Goal: Task Accomplishment & Management: Manage account settings

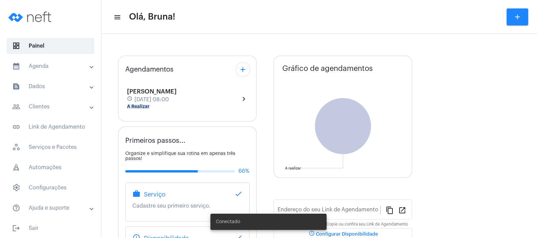
type input "[URL][DOMAIN_NAME]"
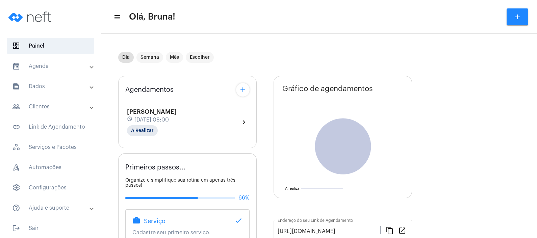
click at [63, 64] on mat-panel-title "calendar_month_outlined Agenda" at bounding box center [51, 66] width 78 height 8
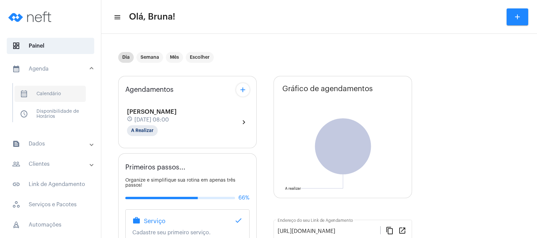
click at [57, 93] on span "calendar_month_outlined Calendário" at bounding box center [50, 94] width 71 height 16
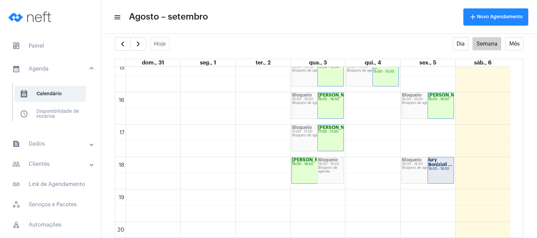
scroll to position [574, 0]
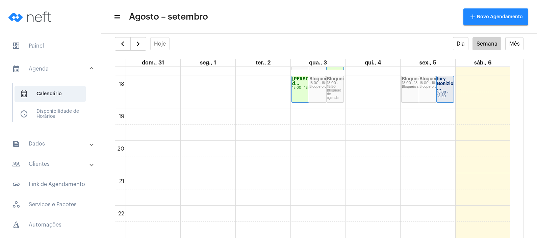
click at [440, 89] on strong "Iury Bonizioli ..." at bounding box center [446, 84] width 19 height 14
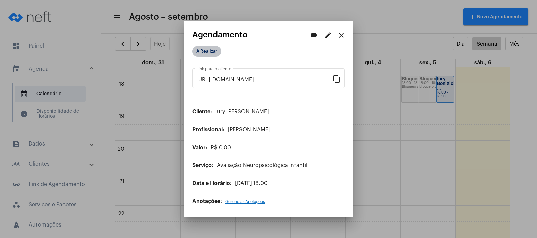
click at [206, 51] on mat-chip "A Realizar" at bounding box center [206, 51] width 29 height 11
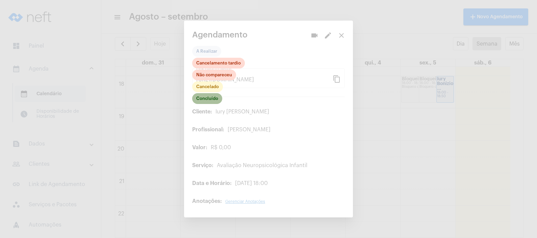
click at [202, 99] on mat-chip "Concluído" at bounding box center [207, 98] width 30 height 11
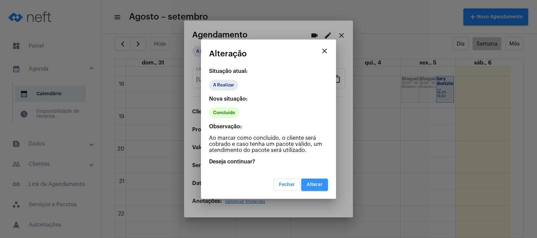
click at [314, 182] on span "Alterar" at bounding box center [314, 184] width 16 height 5
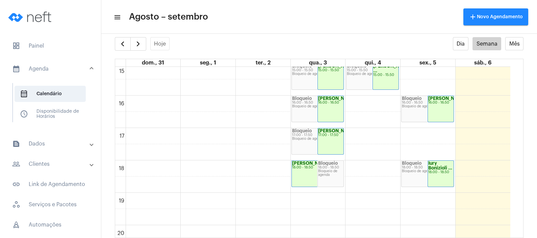
scroll to position [363, 0]
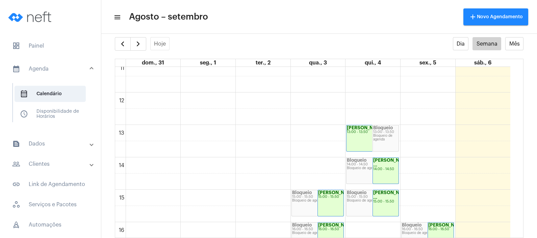
click at [64, 159] on mat-expansion-panel-header "people_outline Clientes" at bounding box center [52, 164] width 97 height 16
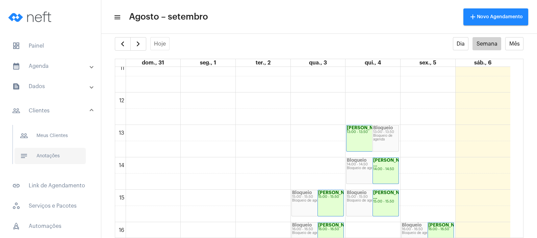
click at [63, 156] on span "notes Anotações" at bounding box center [50, 156] width 71 height 16
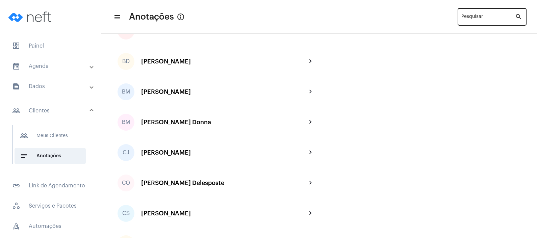
scroll to position [422, 0]
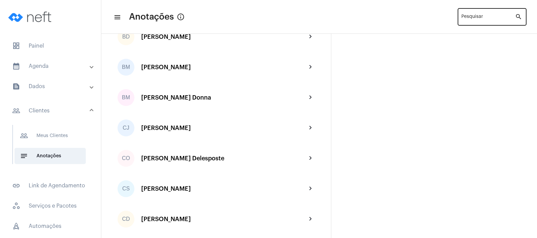
click at [485, 14] on div "Pesquisar" at bounding box center [488, 16] width 54 height 19
click at [486, 17] on input "Pesquisar" at bounding box center [488, 18] width 54 height 5
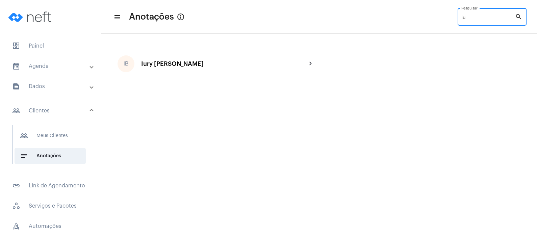
scroll to position [0, 0]
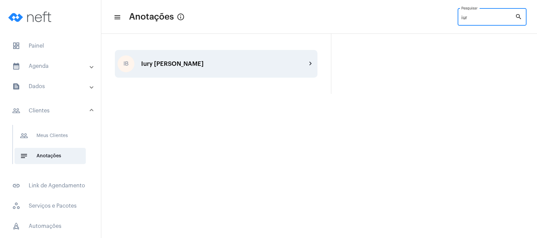
type input "iur"
click at [208, 65] on div "Iury [PERSON_NAME]" at bounding box center [223, 63] width 165 height 7
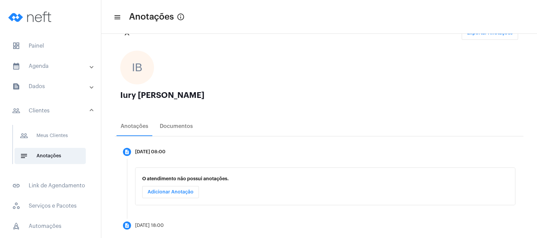
scroll to position [39, 0]
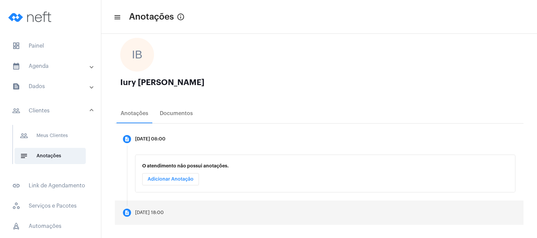
click at [178, 206] on mat-step-header "description [DATE] 18:00" at bounding box center [319, 212] width 408 height 24
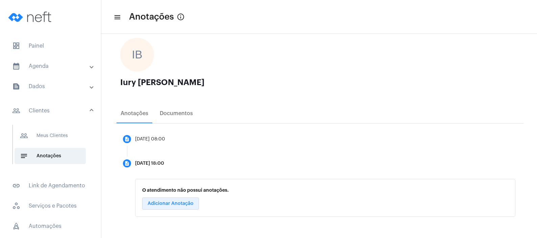
click at [178, 206] on button "Adicionar Anotação" at bounding box center [170, 203] width 57 height 12
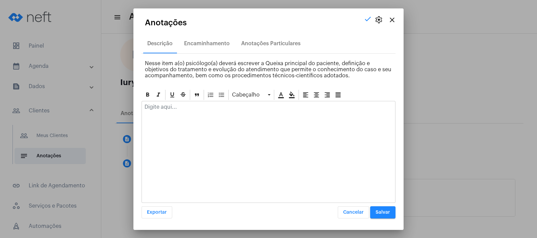
click at [394, 20] on mat-icon "close" at bounding box center [392, 20] width 8 height 8
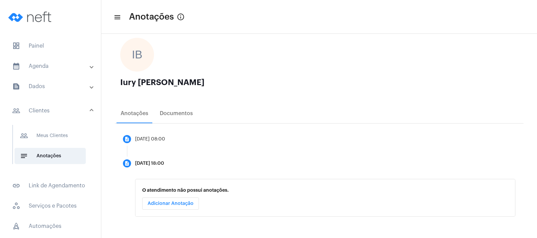
click at [182, 196] on div "O atendimento não possui anotações. Adicionar Anotação" at bounding box center [325, 198] width 380 height 38
click at [181, 203] on span "Adicionar Anotação" at bounding box center [171, 203] width 46 height 5
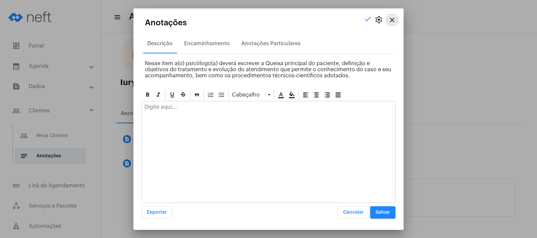
click at [392, 19] on mat-icon "close" at bounding box center [392, 20] width 8 height 8
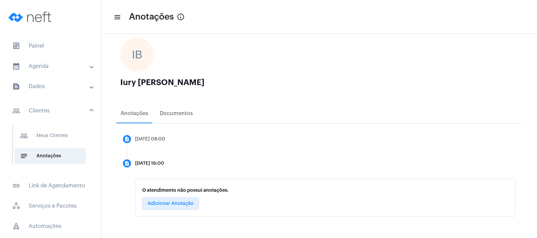
click at [47, 71] on mat-expansion-panel-header "calendar_month_outlined Agenda" at bounding box center [52, 66] width 97 height 16
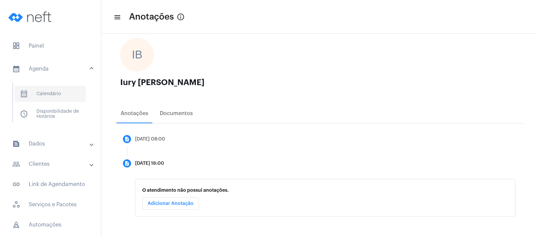
drag, startPoint x: 47, startPoint y: 71, endPoint x: 47, endPoint y: 95, distance: 23.3
click at [47, 95] on span "calendar_month_outlined Calendário" at bounding box center [50, 94] width 71 height 16
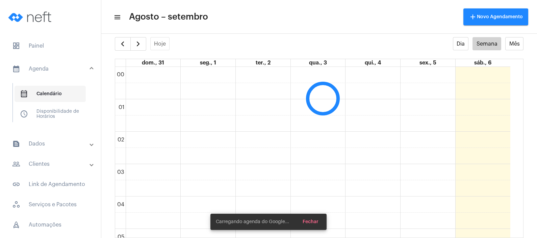
scroll to position [194, 0]
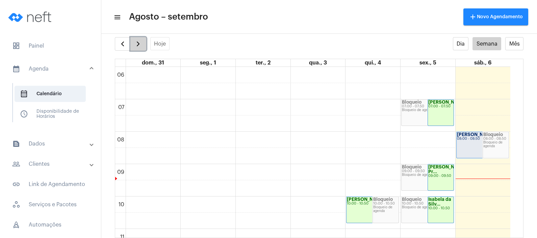
click at [137, 38] on button "button" at bounding box center [138, 44] width 16 height 14
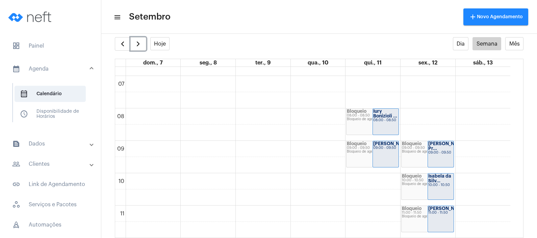
scroll to position [237, 0]
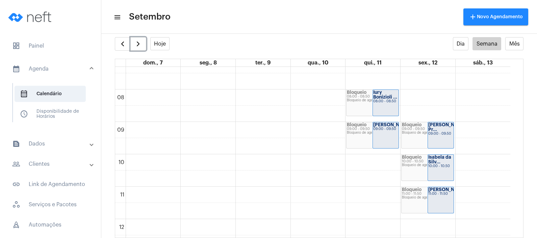
click at [384, 162] on div "00 01 02 03 04 05 06 07 08 09 10 11 12 13 14 15 16 17 18 19 20 21 22 23 Bloquei…" at bounding box center [312, 219] width 395 height 778
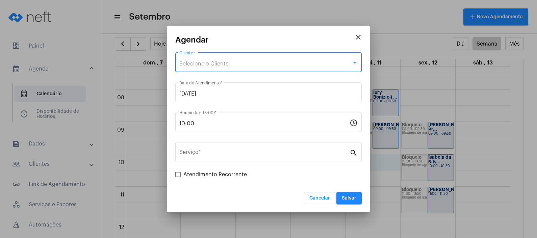
click at [240, 66] on div "Selecione o Cliente" at bounding box center [265, 64] width 172 height 6
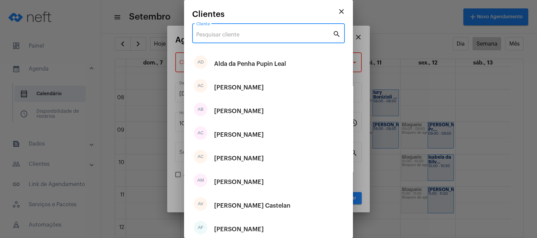
click at [241, 34] on input "Cliente" at bounding box center [264, 35] width 136 height 6
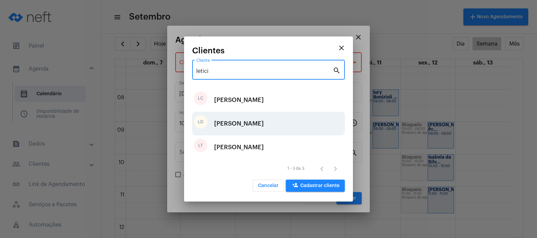
type input "letici"
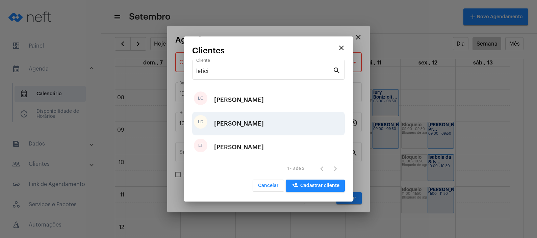
click at [233, 127] on div "[PERSON_NAME]" at bounding box center [239, 123] width 50 height 20
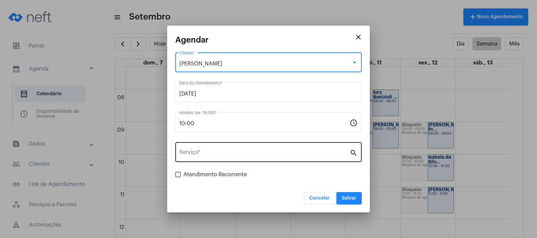
click at [230, 157] on div "Serviço *" at bounding box center [264, 151] width 170 height 21
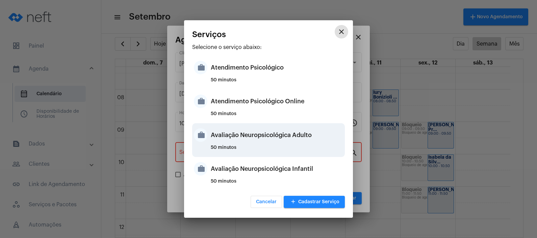
click at [251, 135] on div "Avaliação Neuropsicológica Adulto" at bounding box center [277, 135] width 132 height 20
type input "Avaliação Neuropsicológica Adulto"
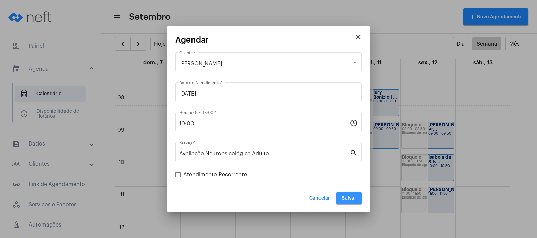
click at [353, 199] on span "Salvar" at bounding box center [349, 198] width 15 height 5
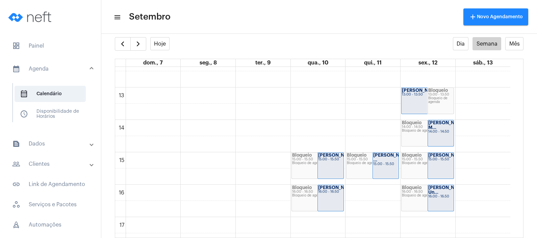
scroll to position [490, 0]
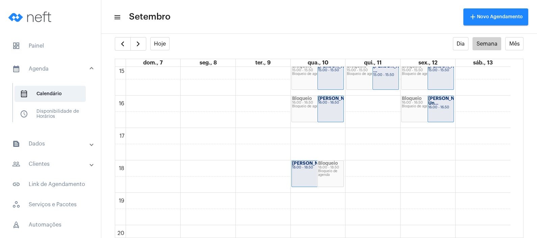
click at [47, 160] on mat-panel-title "people_outline Clientes" at bounding box center [51, 164] width 78 height 8
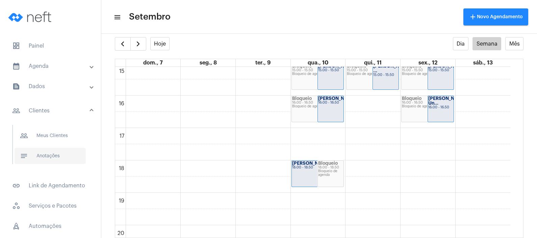
click at [48, 158] on span "notes Anotações" at bounding box center [50, 156] width 71 height 16
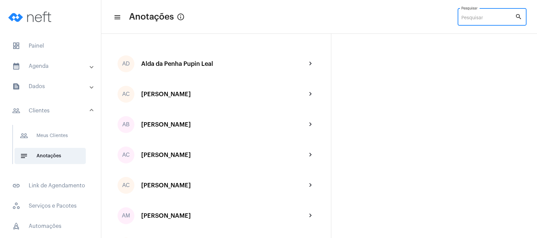
click at [490, 17] on input "Pesquisar" at bounding box center [488, 18] width 54 height 5
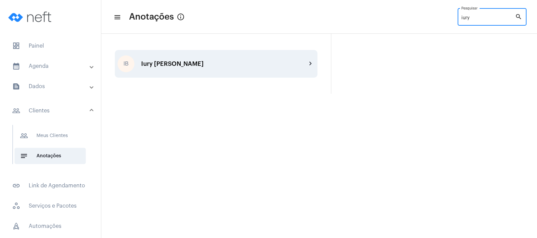
type input "iury"
click at [219, 64] on div "Iury [PERSON_NAME]" at bounding box center [223, 63] width 165 height 7
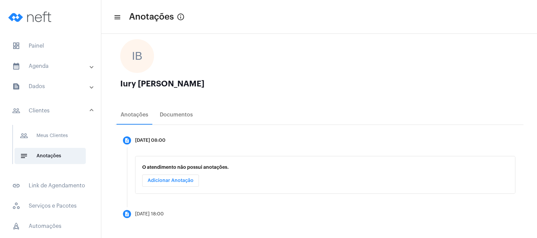
scroll to position [39, 0]
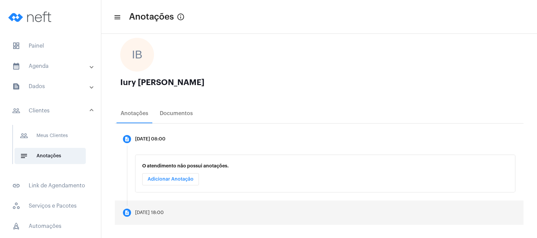
click at [184, 210] on mat-step-header "description [DATE] 18:00" at bounding box center [319, 212] width 408 height 24
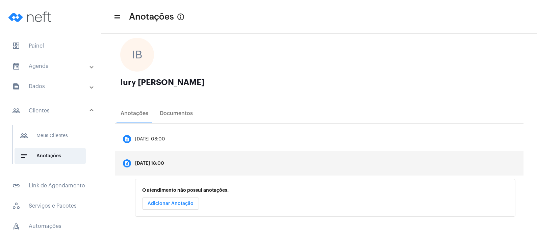
click at [183, 204] on span "Adicionar Anotação" at bounding box center [171, 203] width 46 height 5
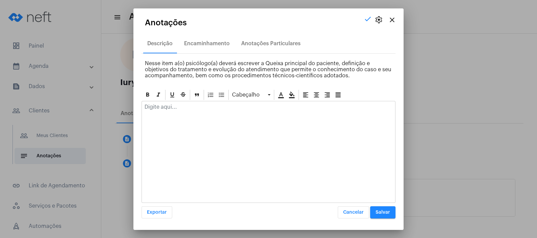
click at [196, 108] on p at bounding box center [268, 107] width 248 height 6
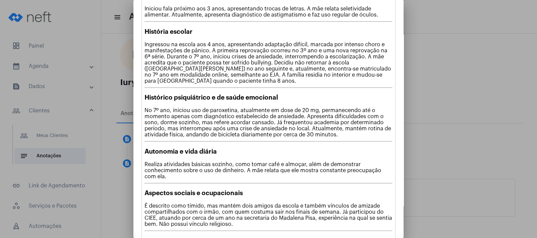
scroll to position [276, 0]
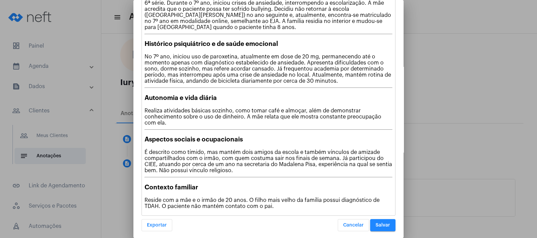
click at [381, 223] on button "Salvar" at bounding box center [382, 225] width 25 height 12
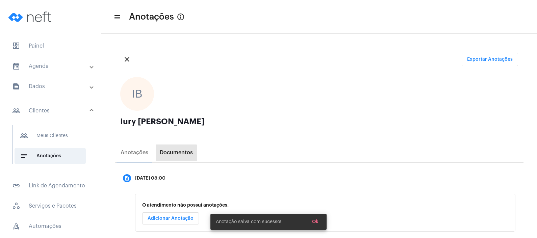
click at [172, 158] on div "Documentos" at bounding box center [176, 152] width 41 height 16
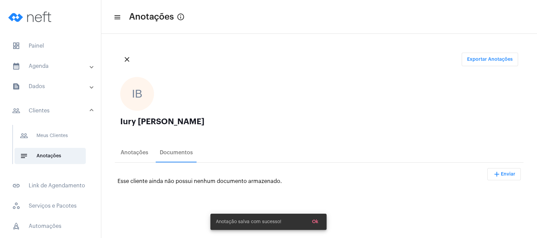
click at [502, 176] on button "add Enviar" at bounding box center [503, 174] width 33 height 12
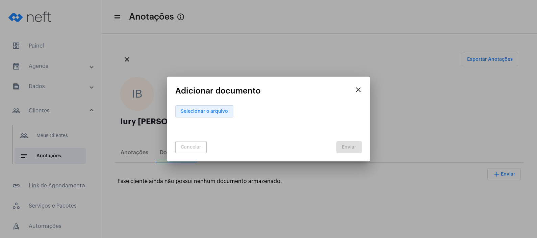
click at [228, 112] on button "Selecionar o arquivo" at bounding box center [204, 111] width 58 height 12
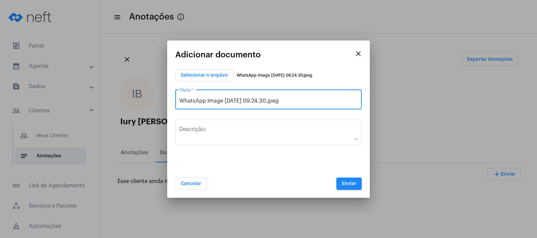
drag, startPoint x: 304, startPoint y: 98, endPoint x: 129, endPoint y: 86, distance: 175.2
click at [134, 91] on div "close Adicionar documento Selecionar o arquivo WhatsApp Image [DATE] 09.24.30.j…" at bounding box center [268, 119] width 537 height 238
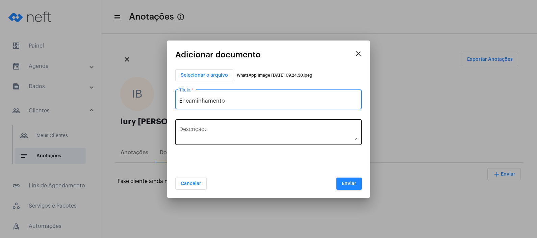
type input "Encaminhamento"
click at [237, 134] on textarea "Descrição:" at bounding box center [268, 134] width 178 height 14
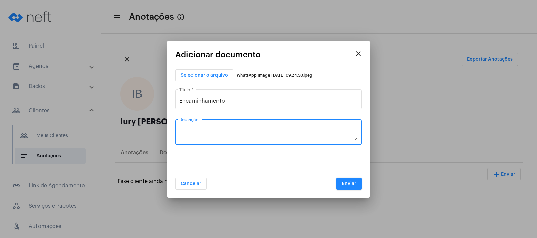
click at [346, 183] on span "Enviar" at bounding box center [349, 183] width 15 height 5
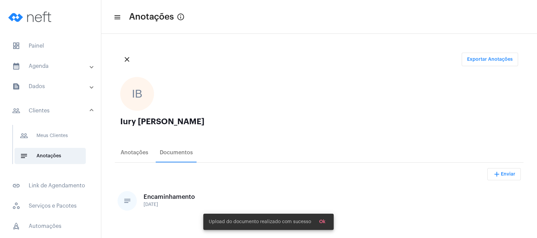
click at [508, 176] on button "add Enviar" at bounding box center [503, 174] width 33 height 12
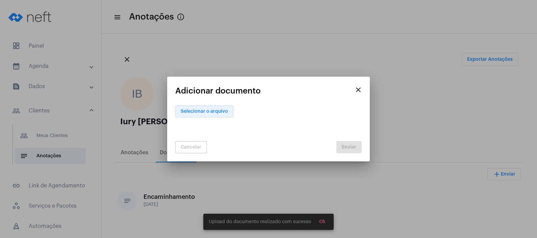
click at [225, 113] on button "Selecionar o arquivo" at bounding box center [204, 111] width 58 height 12
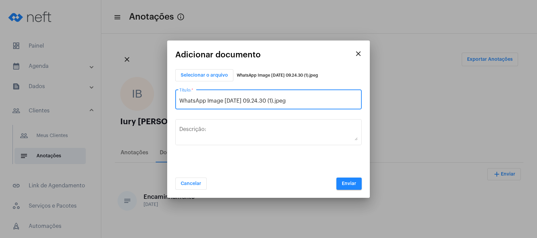
click at [332, 99] on input "WhatsApp Image [DATE] 09.24.30 (1).jpeg" at bounding box center [268, 101] width 178 height 6
drag, startPoint x: 327, startPoint y: 102, endPoint x: 131, endPoint y: 76, distance: 197.8
click at [135, 79] on div "close Adicionar documento Selecionar o arquivo WhatsApp Image [DATE] 09.24.30 (…" at bounding box center [268, 119] width 537 height 238
type input "e"
type input "Receita médica"
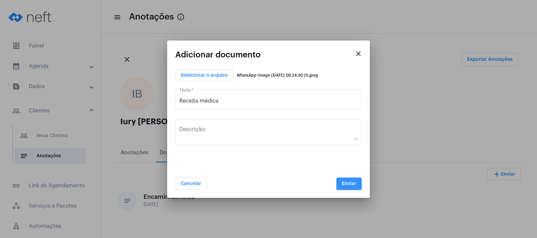
click at [349, 182] on span "Enviar" at bounding box center [349, 183] width 15 height 5
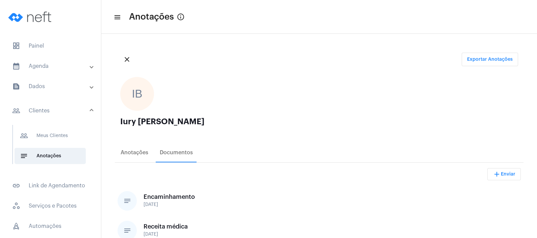
click at [44, 108] on mat-panel-title "people_outline Clientes" at bounding box center [51, 111] width 78 height 8
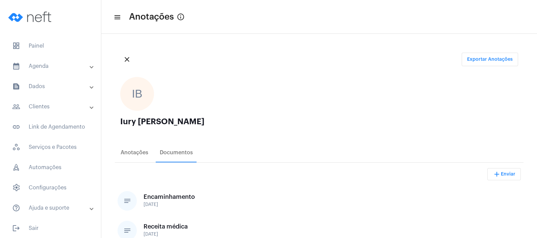
click at [53, 110] on mat-panel-title "people_outline Clientes" at bounding box center [51, 107] width 78 height 8
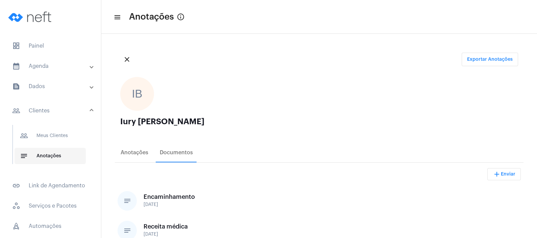
click at [49, 155] on span "notes Anotações" at bounding box center [50, 156] width 71 height 16
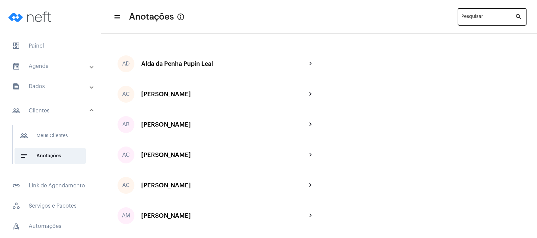
click at [473, 16] on input "Pesquisar" at bounding box center [488, 18] width 54 height 5
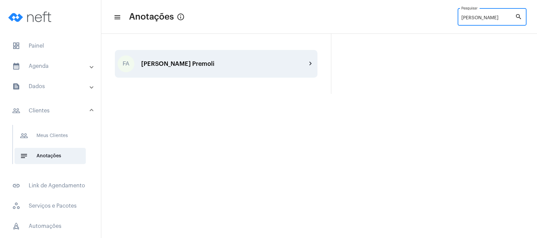
type input "[PERSON_NAME]"
click at [214, 62] on div "[PERSON_NAME] Premoli" at bounding box center [223, 63] width 165 height 7
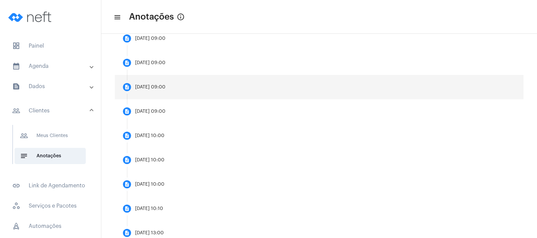
scroll to position [168, 0]
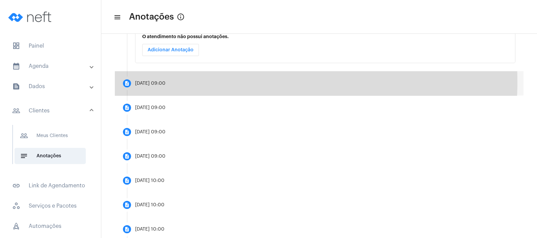
click at [180, 82] on mat-step-header "description [DATE] 09:00" at bounding box center [319, 83] width 408 height 24
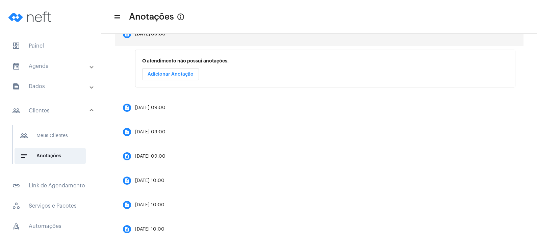
click at [179, 74] on span "Adicionar Anotação" at bounding box center [171, 74] width 46 height 5
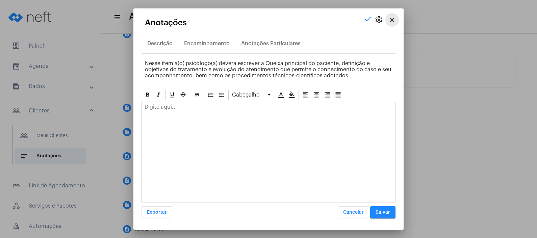
click at [392, 17] on mat-icon "close" at bounding box center [392, 20] width 8 height 8
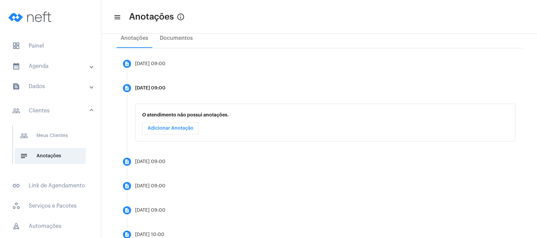
scroll to position [127, 0]
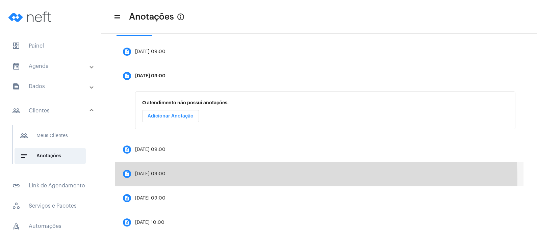
click at [167, 179] on mat-step-header "description [DATE] 09:00" at bounding box center [319, 174] width 408 height 24
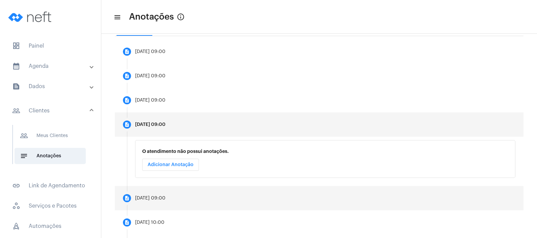
click at [151, 201] on mat-step-header "description [DATE] 09:00" at bounding box center [319, 198] width 408 height 24
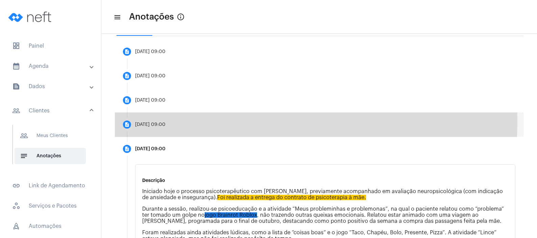
click at [189, 121] on mat-step-header "description [DATE] 09:00" at bounding box center [319, 124] width 408 height 24
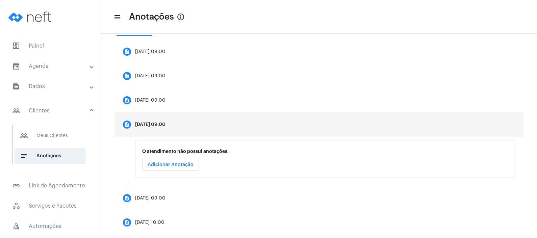
click at [156, 164] on span "Adicionar Anotação" at bounding box center [171, 164] width 46 height 5
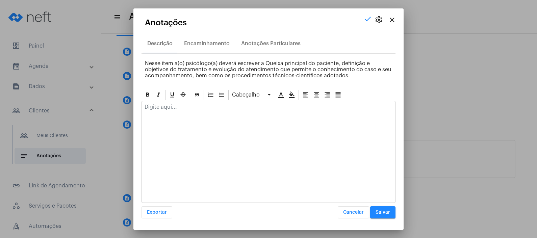
click at [161, 109] on p at bounding box center [268, 107] width 248 height 6
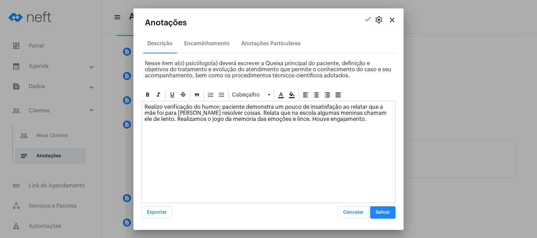
drag, startPoint x: 221, startPoint y: 113, endPoint x: 231, endPoint y: 108, distance: 11.0
click at [222, 112] on p "Realizo verificação do humor; paciente demonstra um pouco de insatisfação ao re…" at bounding box center [268, 113] width 248 height 18
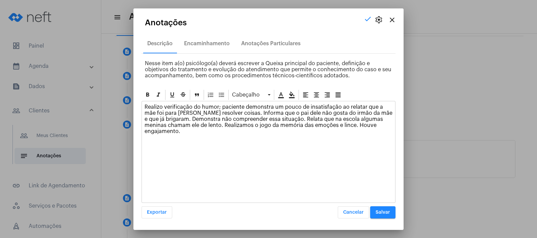
click at [390, 209] on button "Salvar" at bounding box center [382, 212] width 25 height 12
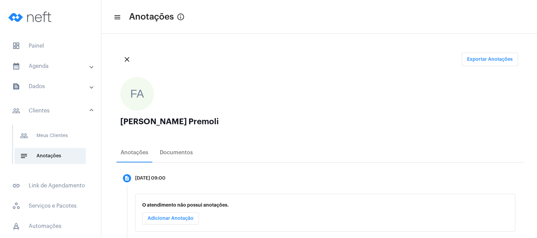
click at [56, 64] on mat-panel-title "calendar_month_outlined Agenda" at bounding box center [51, 66] width 78 height 8
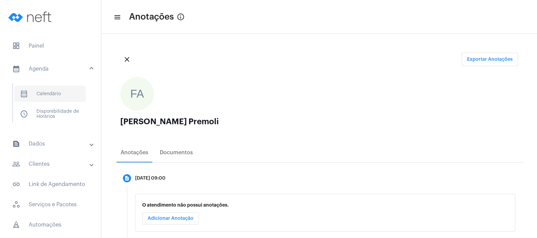
click at [55, 91] on span "calendar_month_outlined Calendário" at bounding box center [50, 94] width 71 height 16
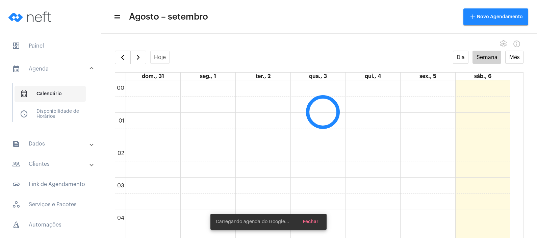
scroll to position [194, 0]
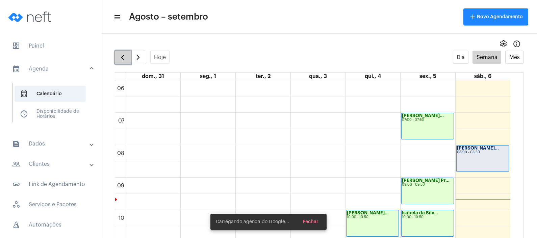
click at [120, 56] on span "button" at bounding box center [122, 57] width 8 height 8
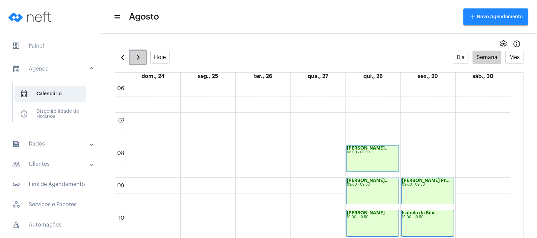
click at [136, 57] on span "button" at bounding box center [138, 57] width 8 height 8
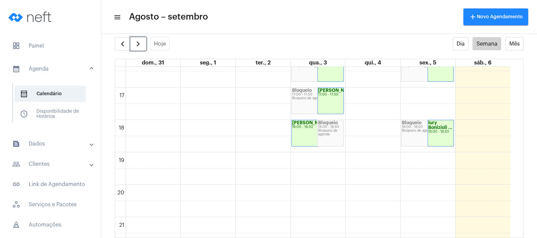
scroll to position [574, 0]
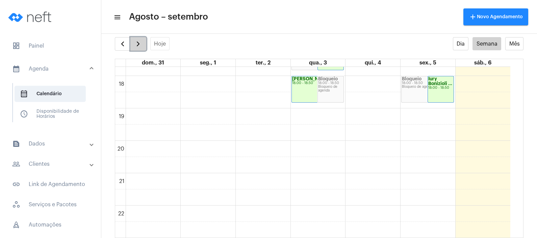
click at [143, 46] on button "button" at bounding box center [138, 44] width 16 height 14
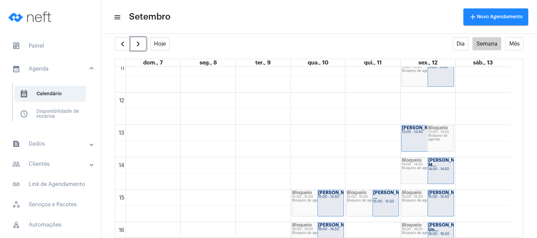
scroll to position [321, 0]
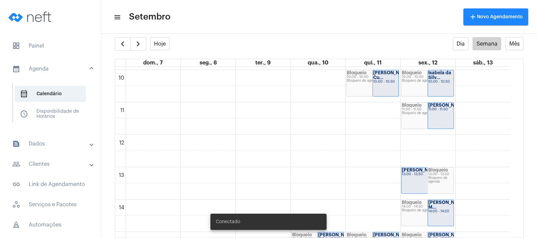
click at [53, 157] on mat-expansion-panel-header "people_outline Clientes" at bounding box center [52, 164] width 97 height 16
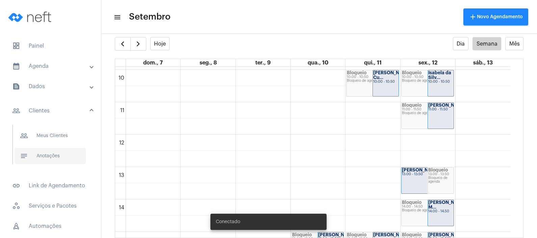
click at [54, 160] on span "notes Anotações" at bounding box center [50, 156] width 71 height 16
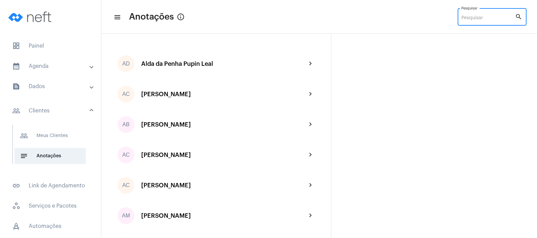
click at [471, 16] on input "Pesquisar" at bounding box center [488, 18] width 54 height 5
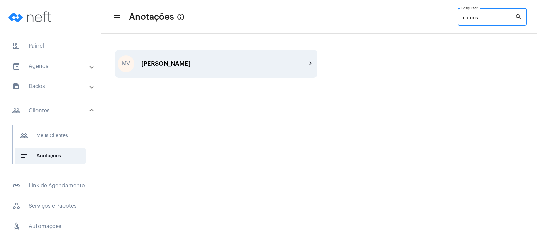
type input "mateus"
click at [252, 68] on div "MV [PERSON_NAME] chevron_right" at bounding box center [216, 64] width 203 height 28
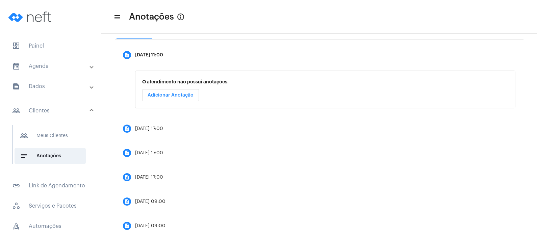
scroll to position [136, 0]
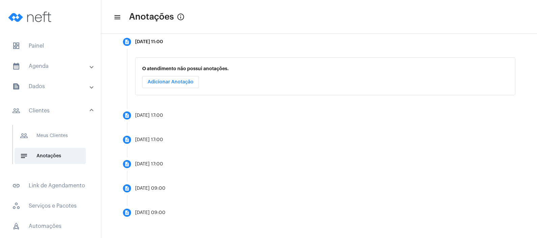
click at [47, 68] on mat-panel-title "calendar_month_outlined Agenda" at bounding box center [51, 66] width 78 height 8
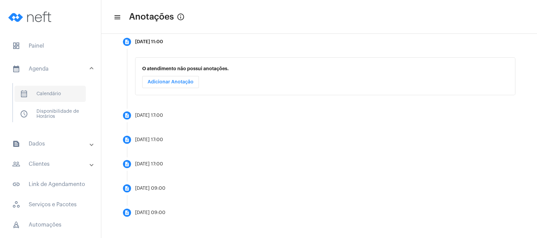
click at [39, 95] on span "calendar_month_outlined Calendário" at bounding box center [50, 94] width 71 height 16
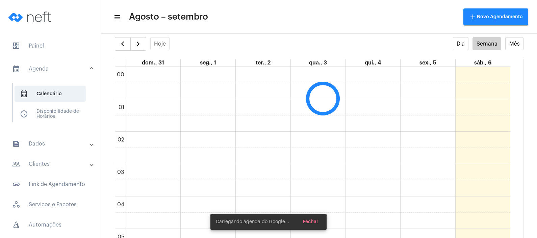
scroll to position [194, 0]
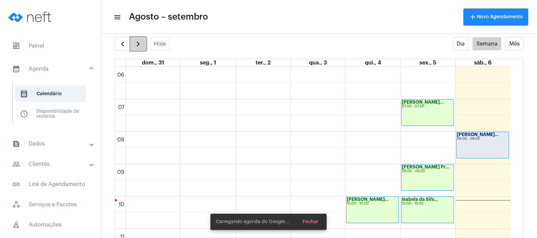
click at [137, 46] on span "button" at bounding box center [138, 44] width 8 height 8
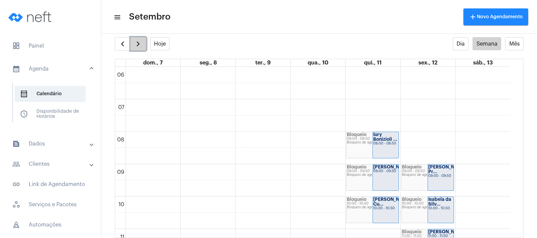
click at [140, 44] on span "button" at bounding box center [138, 44] width 8 height 8
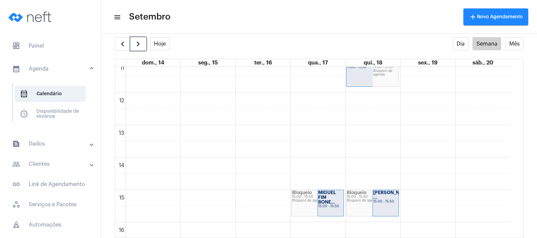
scroll to position [194, 0]
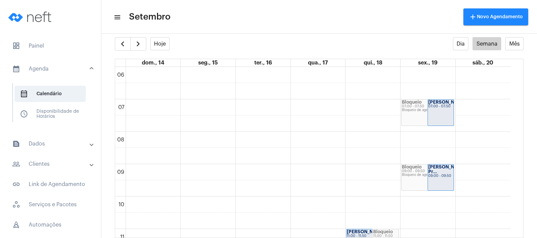
click at [135, 36] on div "settings info_outlined" at bounding box center [318, 31] width 435 height 14
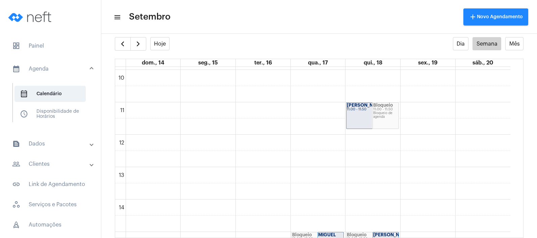
click at [53, 161] on mat-panel-title "people_outline Clientes" at bounding box center [51, 164] width 78 height 8
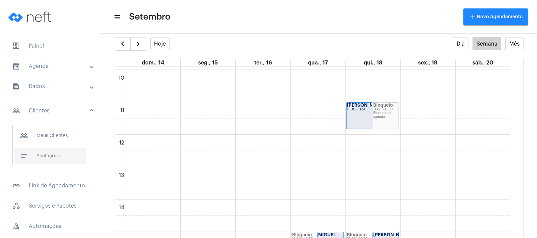
click at [51, 159] on span "notes Anotações" at bounding box center [50, 156] width 71 height 16
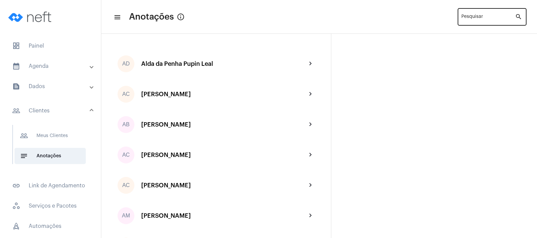
drag, startPoint x: 470, startPoint y: 11, endPoint x: 473, endPoint y: 15, distance: 5.1
click at [472, 14] on div "Pesquisar" at bounding box center [488, 16] width 54 height 19
click at [473, 16] on input "Pesquisar" at bounding box center [488, 18] width 54 height 5
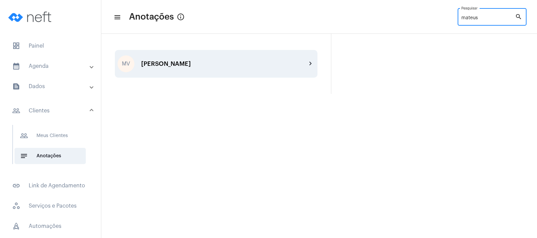
type input "mateus"
click at [224, 73] on div "MV [PERSON_NAME] chevron_right" at bounding box center [216, 64] width 203 height 28
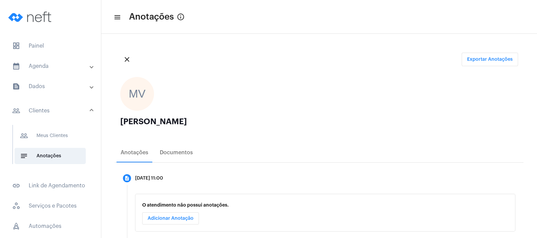
scroll to position [136, 0]
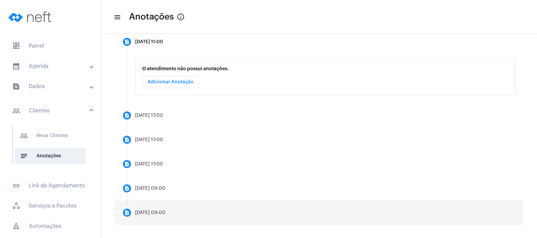
click at [172, 206] on mat-step-header "description [DATE] 09:00" at bounding box center [319, 212] width 408 height 24
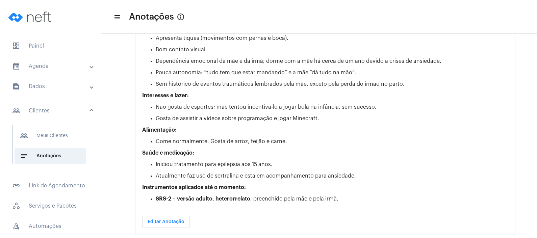
scroll to position [632, 0]
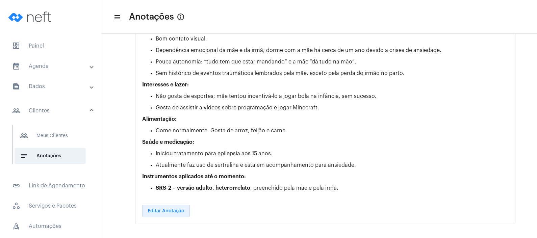
click at [180, 209] on span "Editar Anotação" at bounding box center [166, 211] width 37 height 5
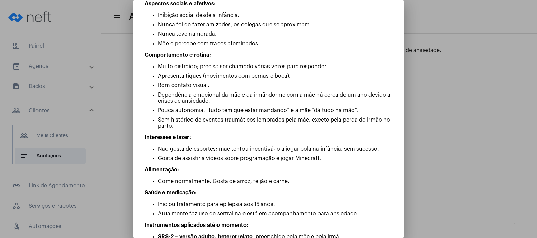
scroll to position [346, 0]
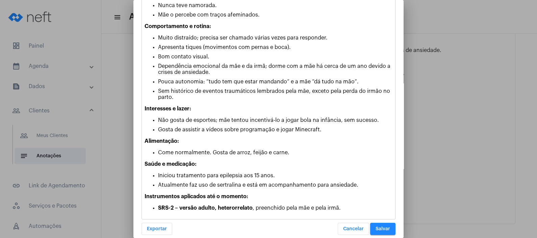
drag, startPoint x: 150, startPoint y: 159, endPoint x: 364, endPoint y: 177, distance: 214.4
copy div "Loremips dolorsi a consectet. Adi elitseddoe tem-incid utlabor e dolorema aliqu…"
click at [344, 225] on button "Cancelar" at bounding box center [353, 229] width 31 height 12
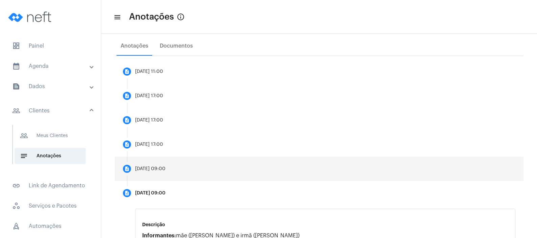
scroll to position [167, 0]
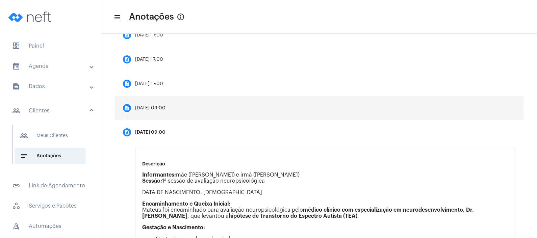
click at [166, 98] on mat-step-header "description [DATE] 09:00" at bounding box center [319, 108] width 408 height 24
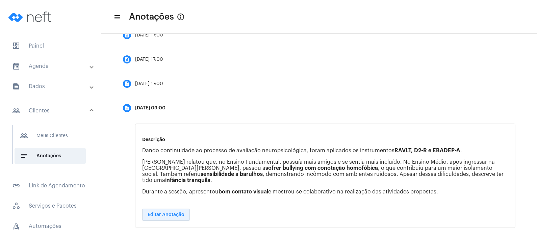
click at [173, 212] on span "Editar Anotação" at bounding box center [166, 214] width 37 height 5
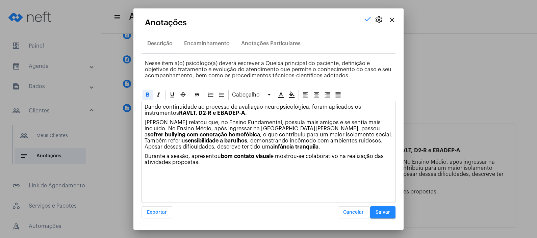
drag, startPoint x: 145, startPoint y: 123, endPoint x: 204, endPoint y: 165, distance: 72.7
click at [204, 165] on div "Dando continuidade ao processo de avaliação neuropsicológica, foram aplicados o…" at bounding box center [268, 136] width 253 height 70
copy div "[PERSON_NAME] relatou que, no Ensino Fundamental, possuía mais amigos e se sent…"
click at [392, 17] on mat-icon "close" at bounding box center [392, 20] width 8 height 8
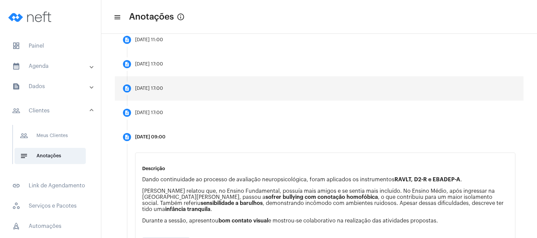
scroll to position [125, 0]
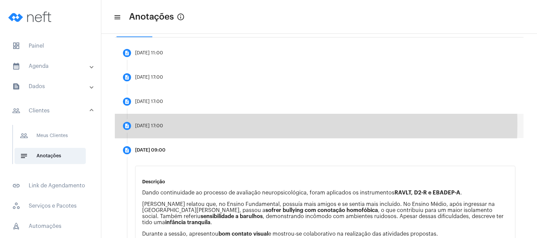
click at [163, 124] on div "[DATE] 17:00" at bounding box center [149, 126] width 28 height 5
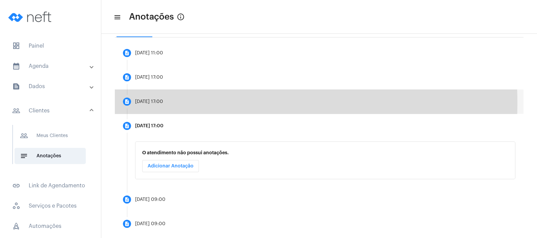
click at [163, 103] on div "[DATE] 17:00" at bounding box center [149, 101] width 28 height 5
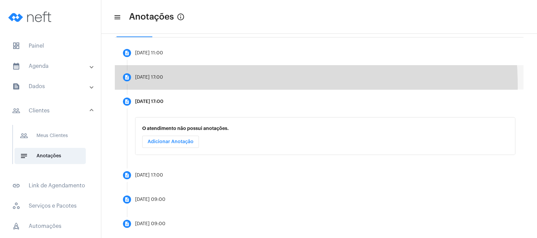
click at [175, 87] on mat-step-header "description [DATE] 17:00" at bounding box center [319, 77] width 408 height 24
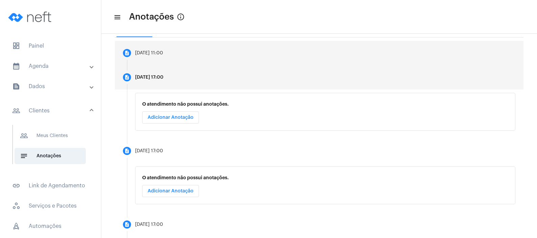
click at [181, 56] on mat-step-header "description [DATE] 11:00" at bounding box center [319, 53] width 408 height 24
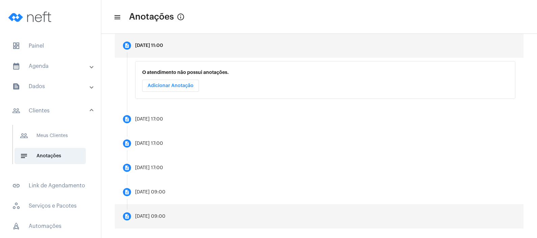
scroll to position [136, 0]
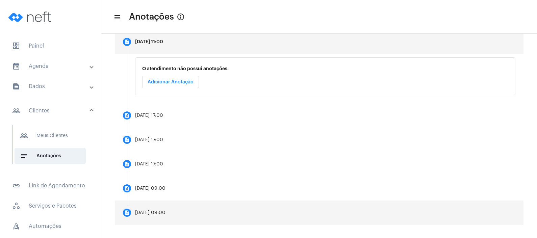
click at [172, 208] on mat-step-header "description [DATE] 09:00" at bounding box center [319, 212] width 408 height 24
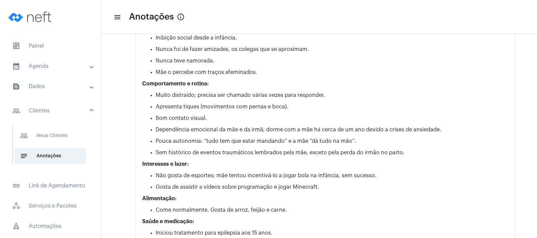
scroll to position [558, 0]
